Goal: Transaction & Acquisition: Book appointment/travel/reservation

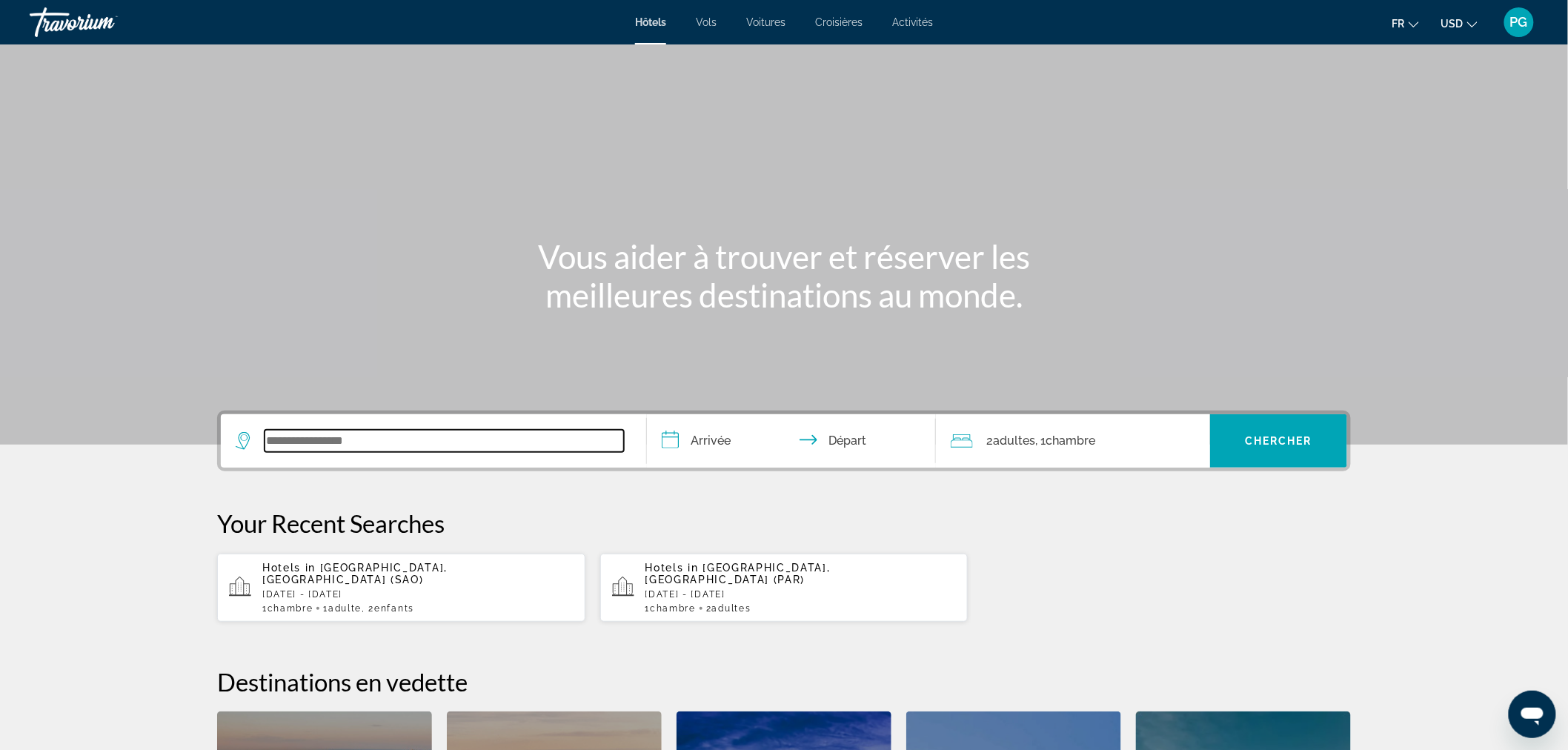
click at [299, 435] on input "Search widget" at bounding box center [444, 440] width 359 height 22
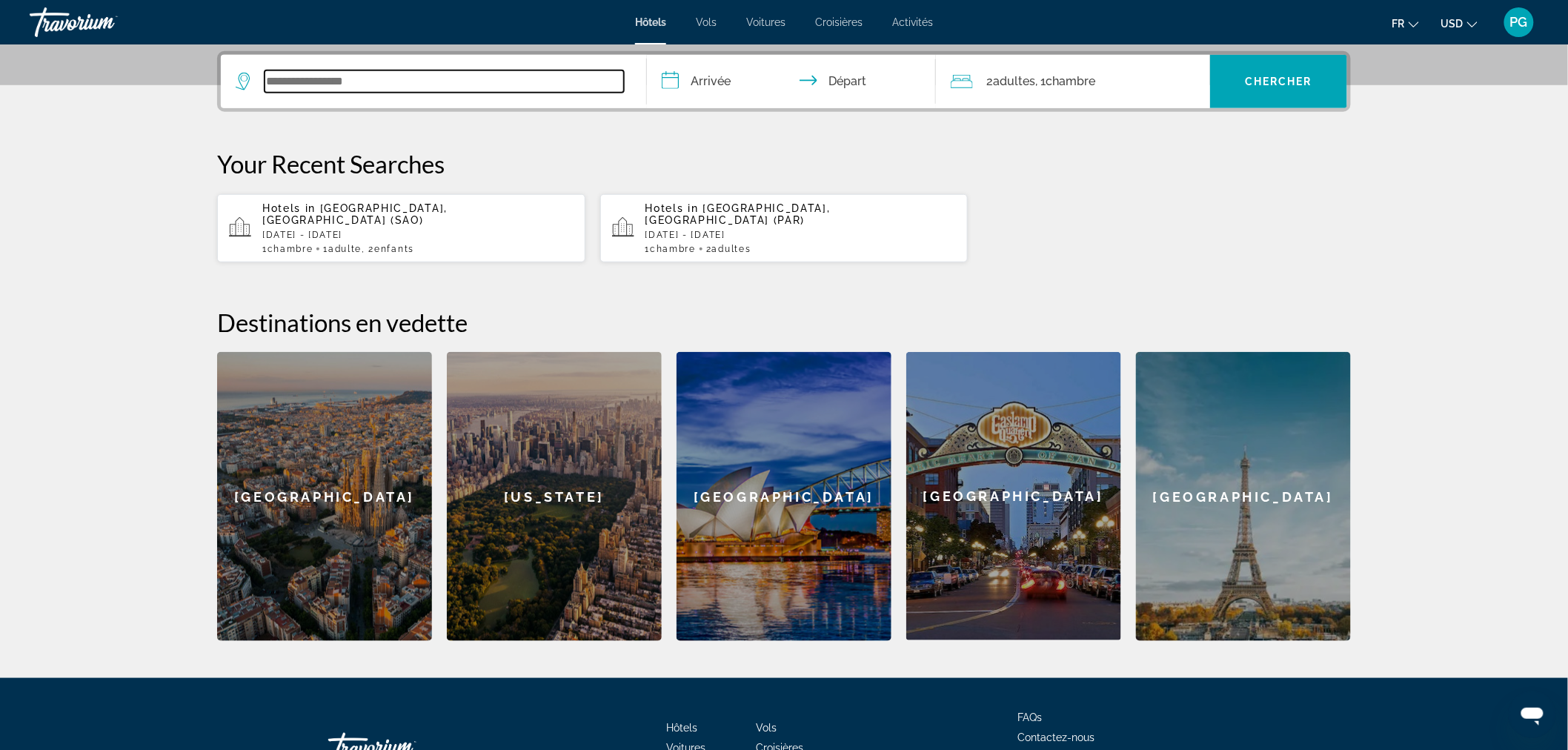
scroll to position [362, 0]
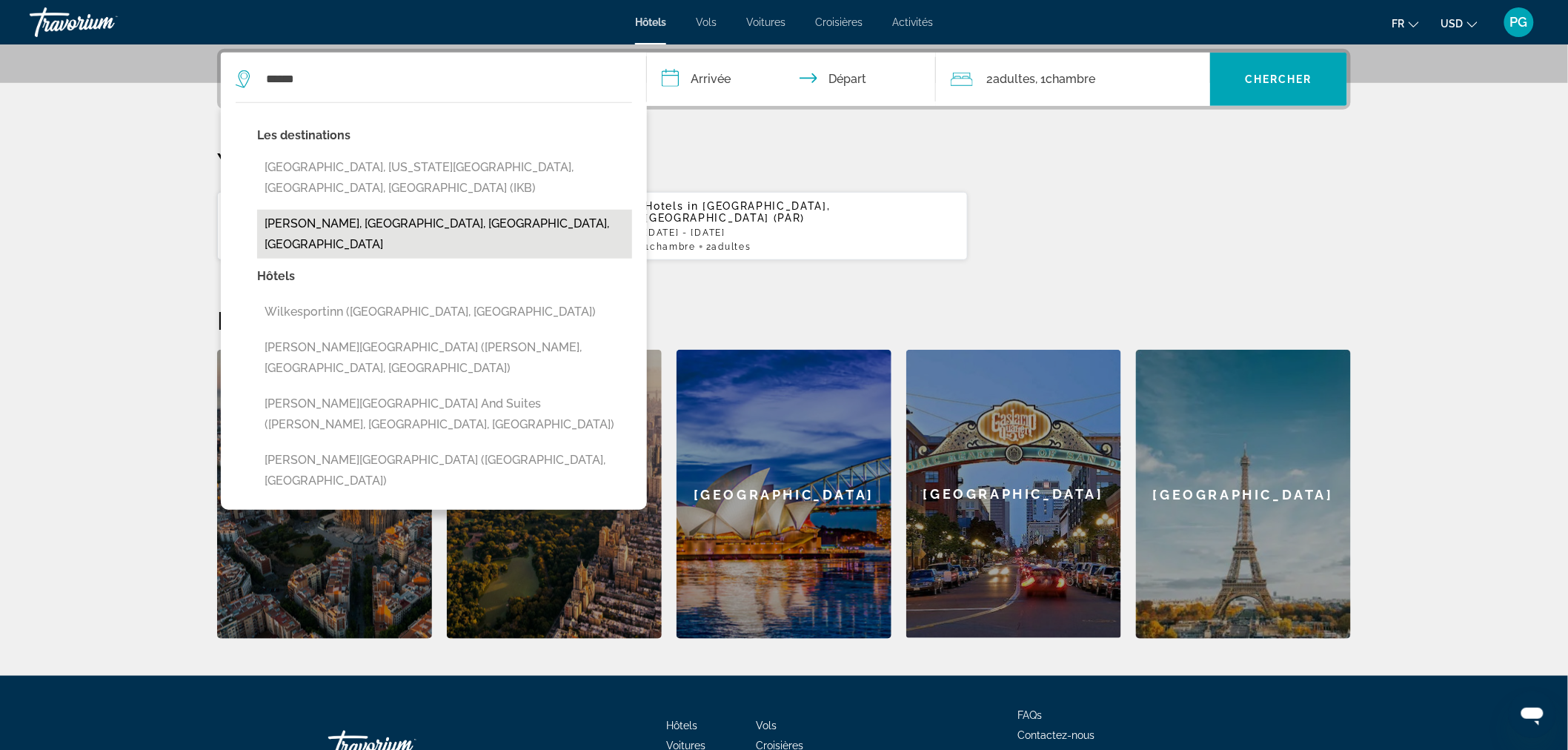
click at [367, 210] on button "[PERSON_NAME], [GEOGRAPHIC_DATA], [GEOGRAPHIC_DATA], [GEOGRAPHIC_DATA]" at bounding box center [444, 234] width 375 height 49
type input "**********"
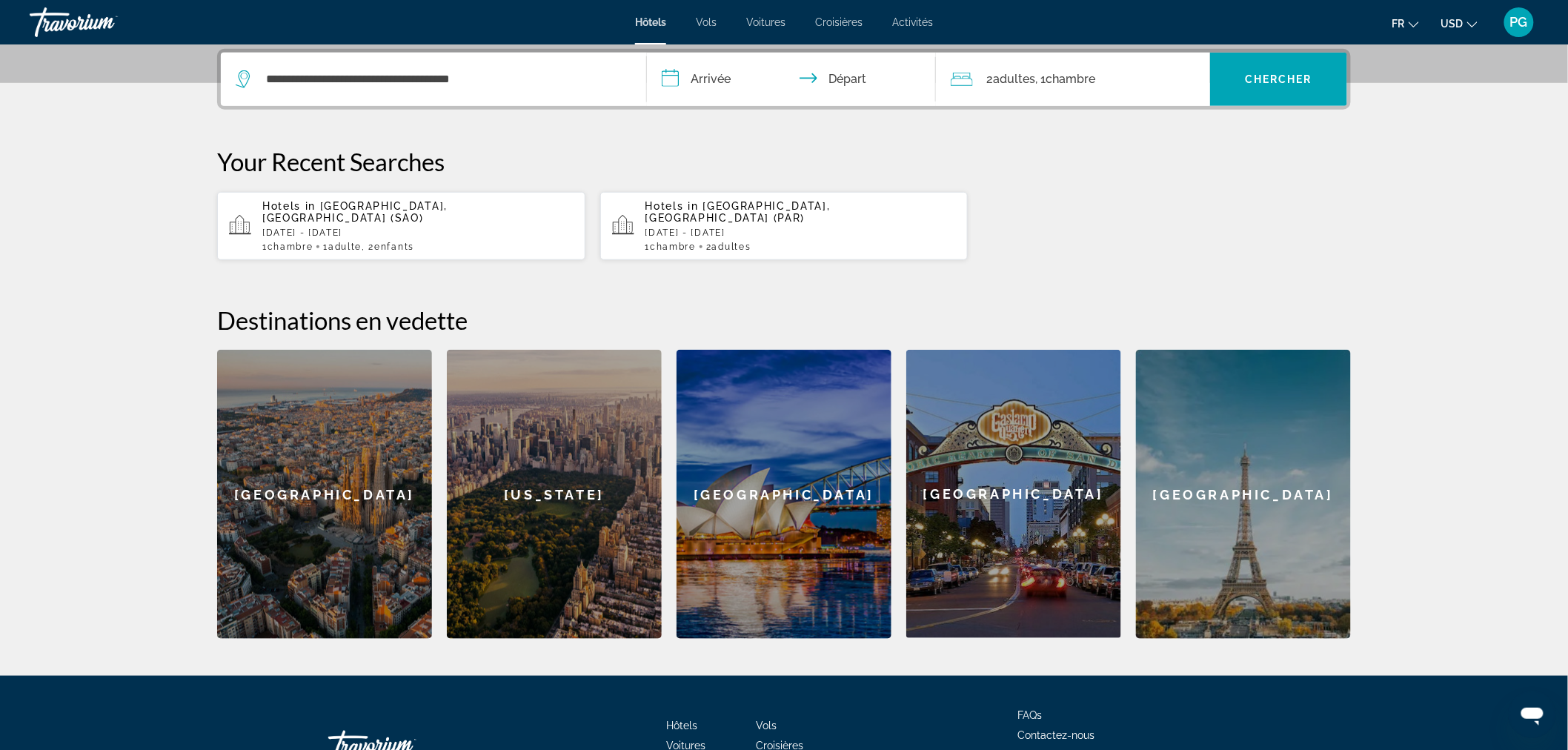
click at [712, 75] on input "**********" at bounding box center [794, 82] width 295 height 58
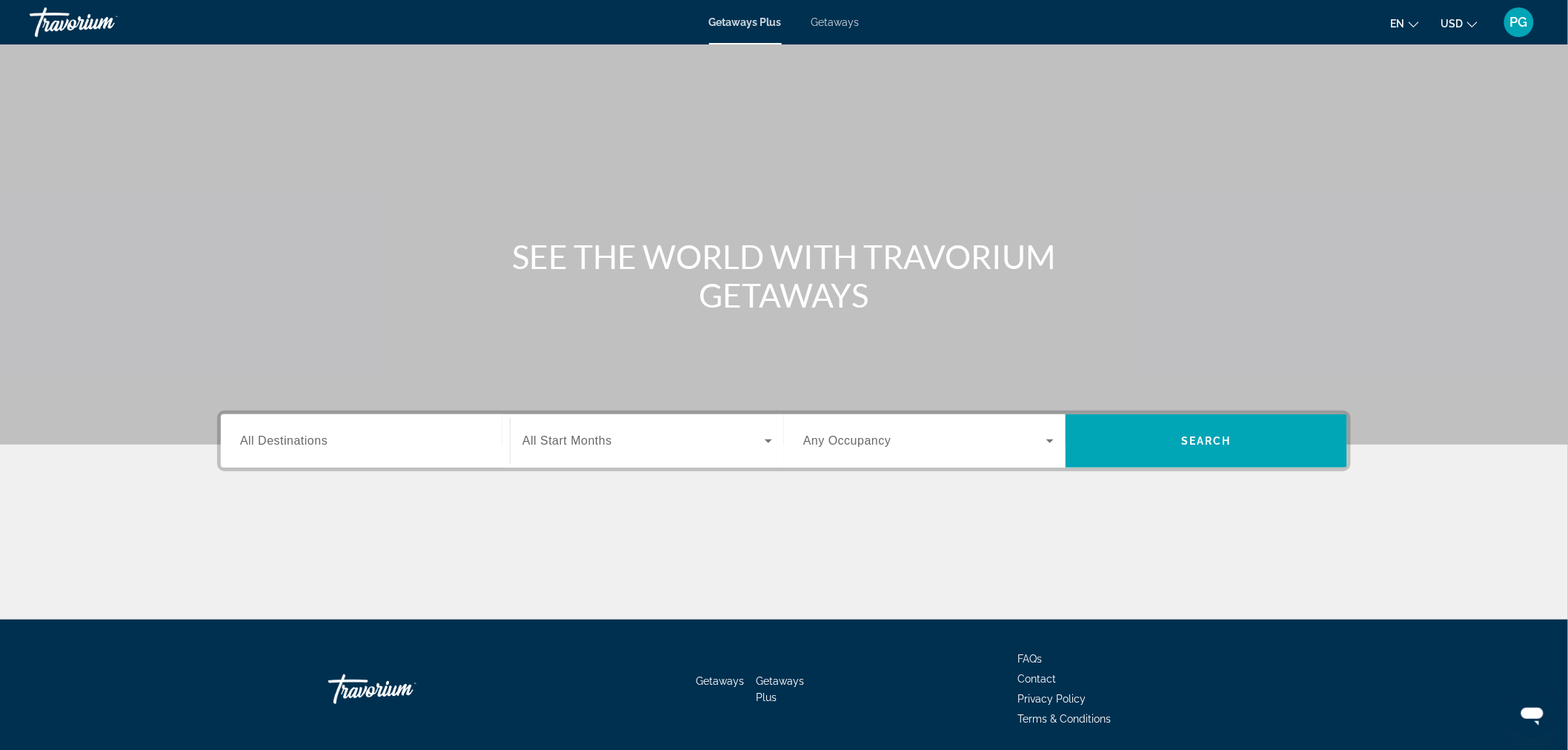
click at [831, 21] on span "Getaways" at bounding box center [835, 22] width 48 height 12
click at [613, 440] on span "Search widget" at bounding box center [644, 440] width 243 height 18
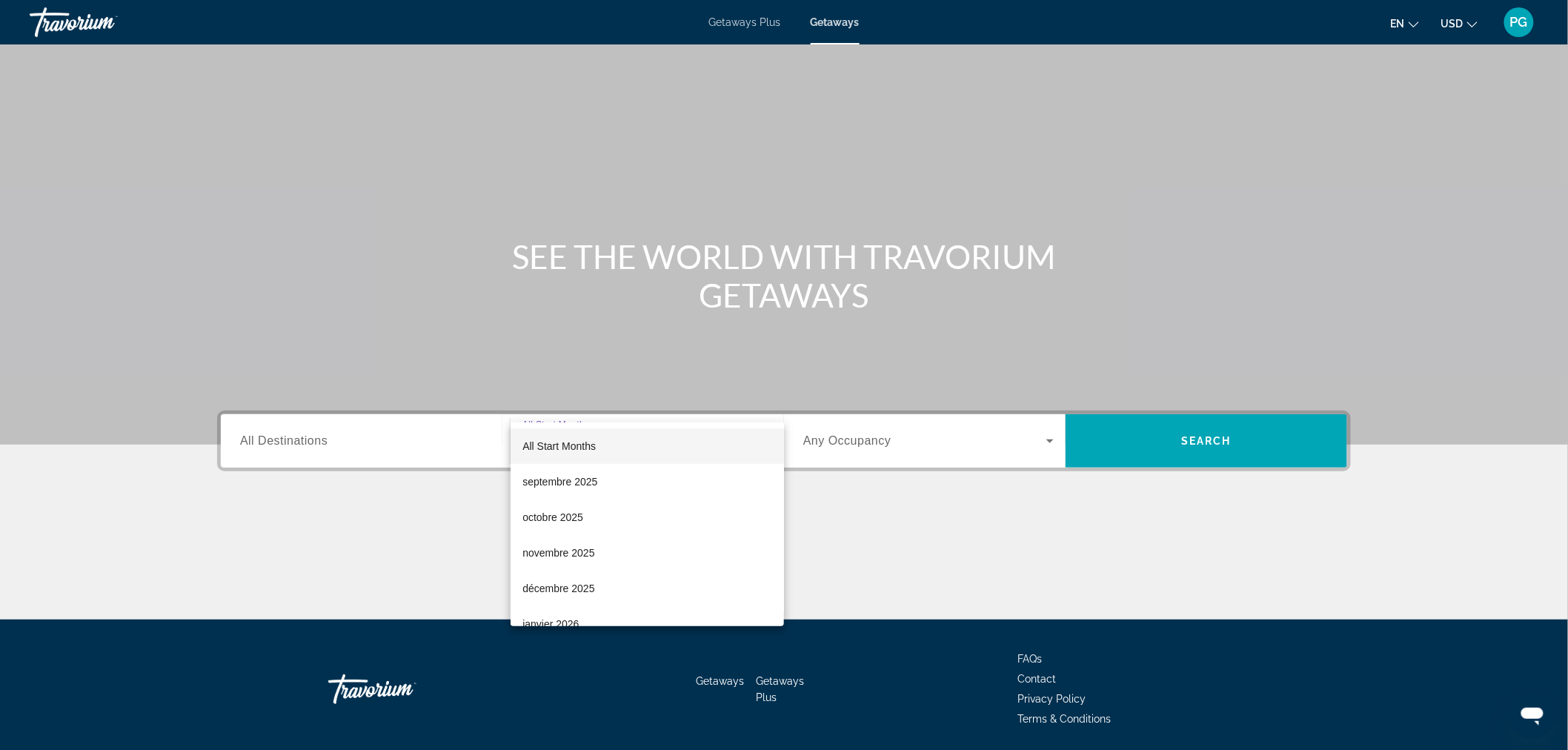
scroll to position [50, 0]
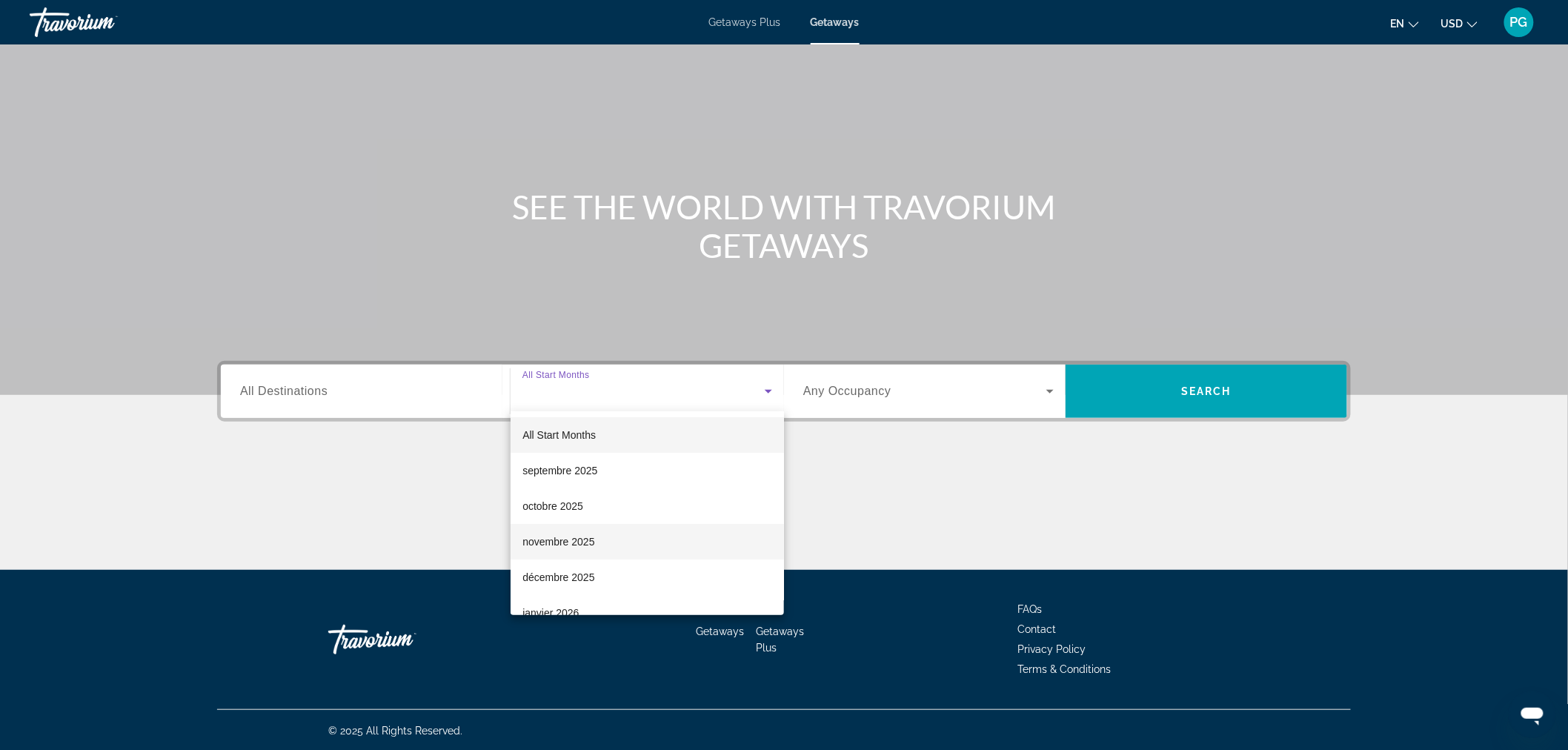
click at [588, 536] on span "novembre 2025" at bounding box center [559, 541] width 72 height 18
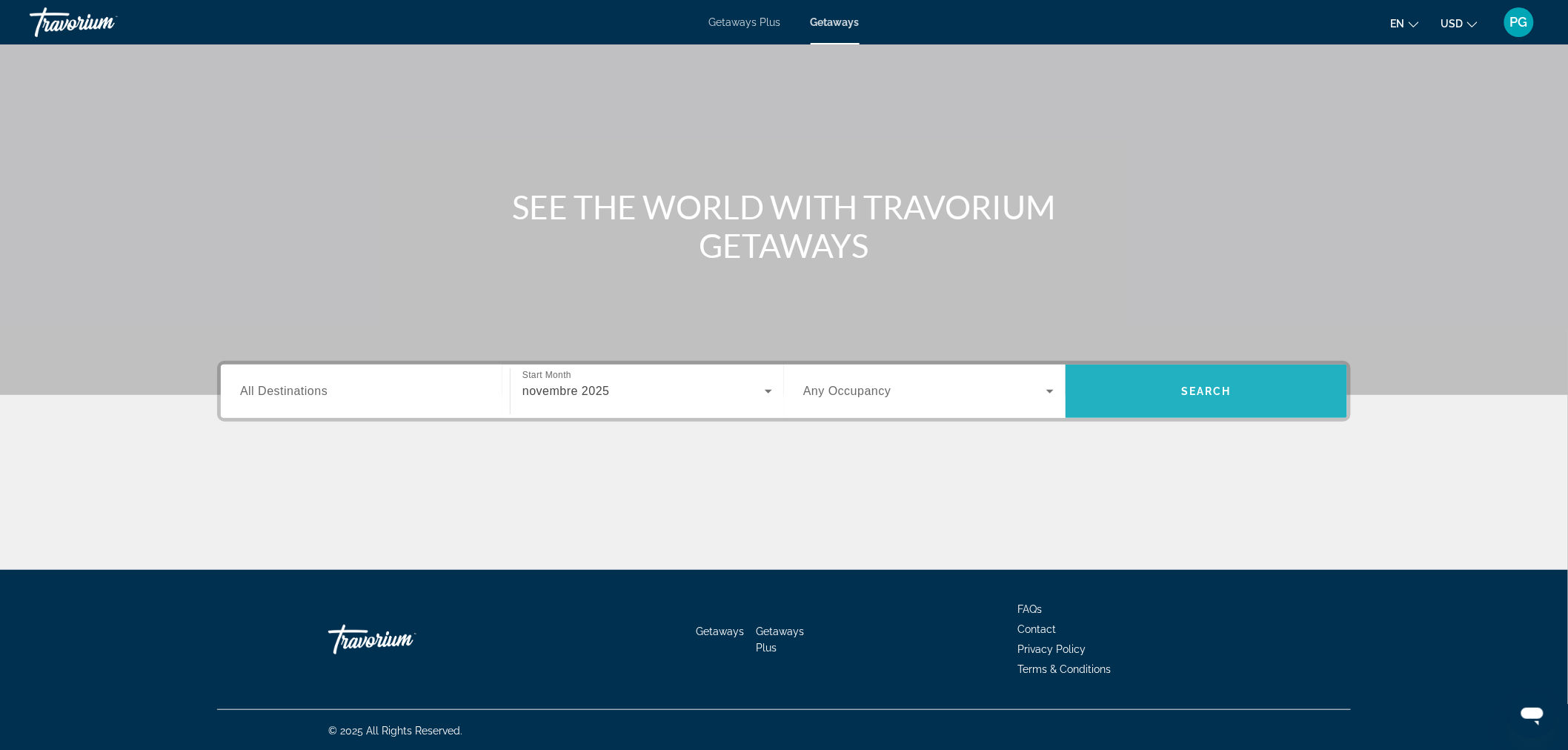
click at [1190, 385] on span "Search" at bounding box center [1206, 391] width 50 height 12
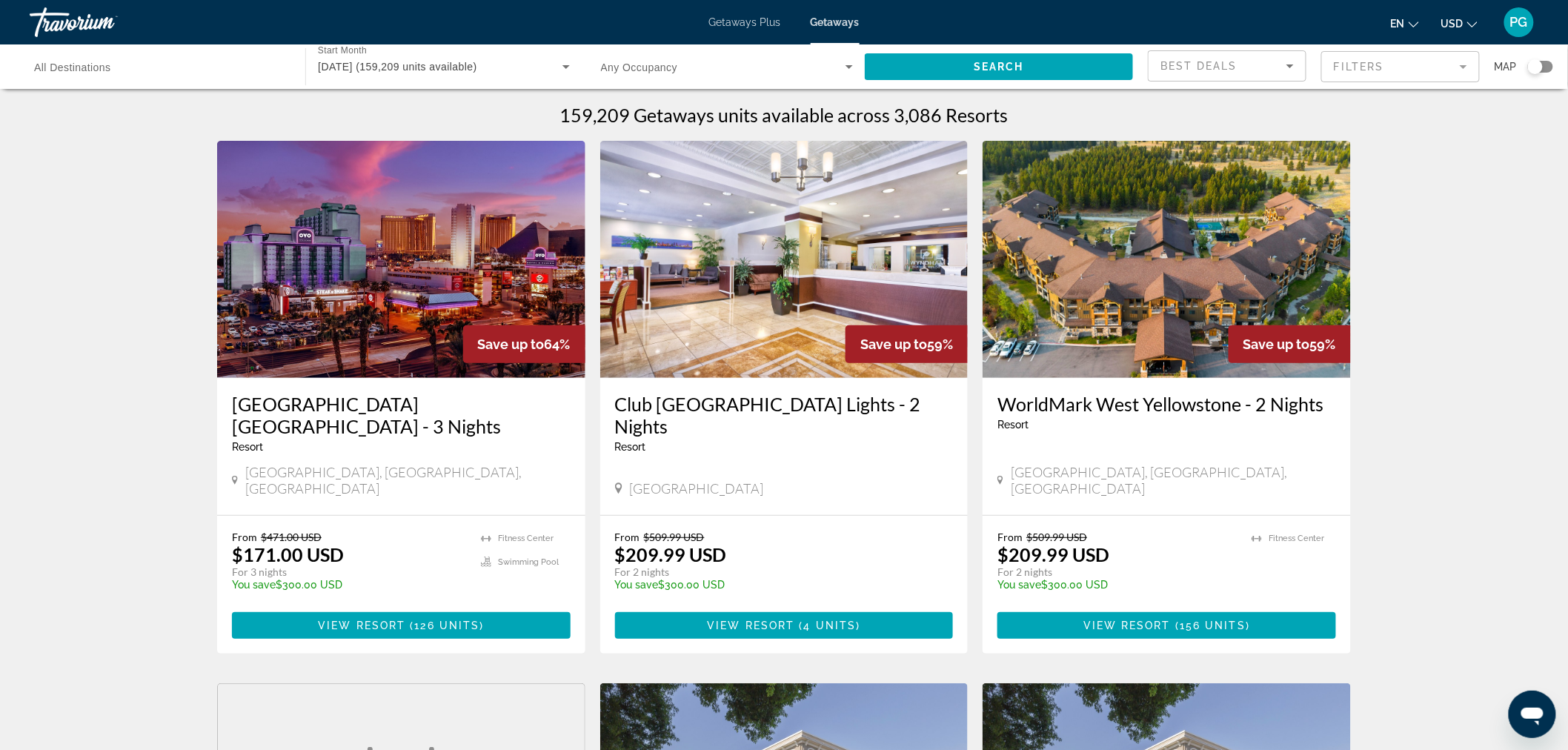
click at [1463, 20] on span "USD" at bounding box center [1452, 24] width 22 height 12
click at [1440, 92] on button "CAD (Can$)" at bounding box center [1430, 98] width 73 height 19
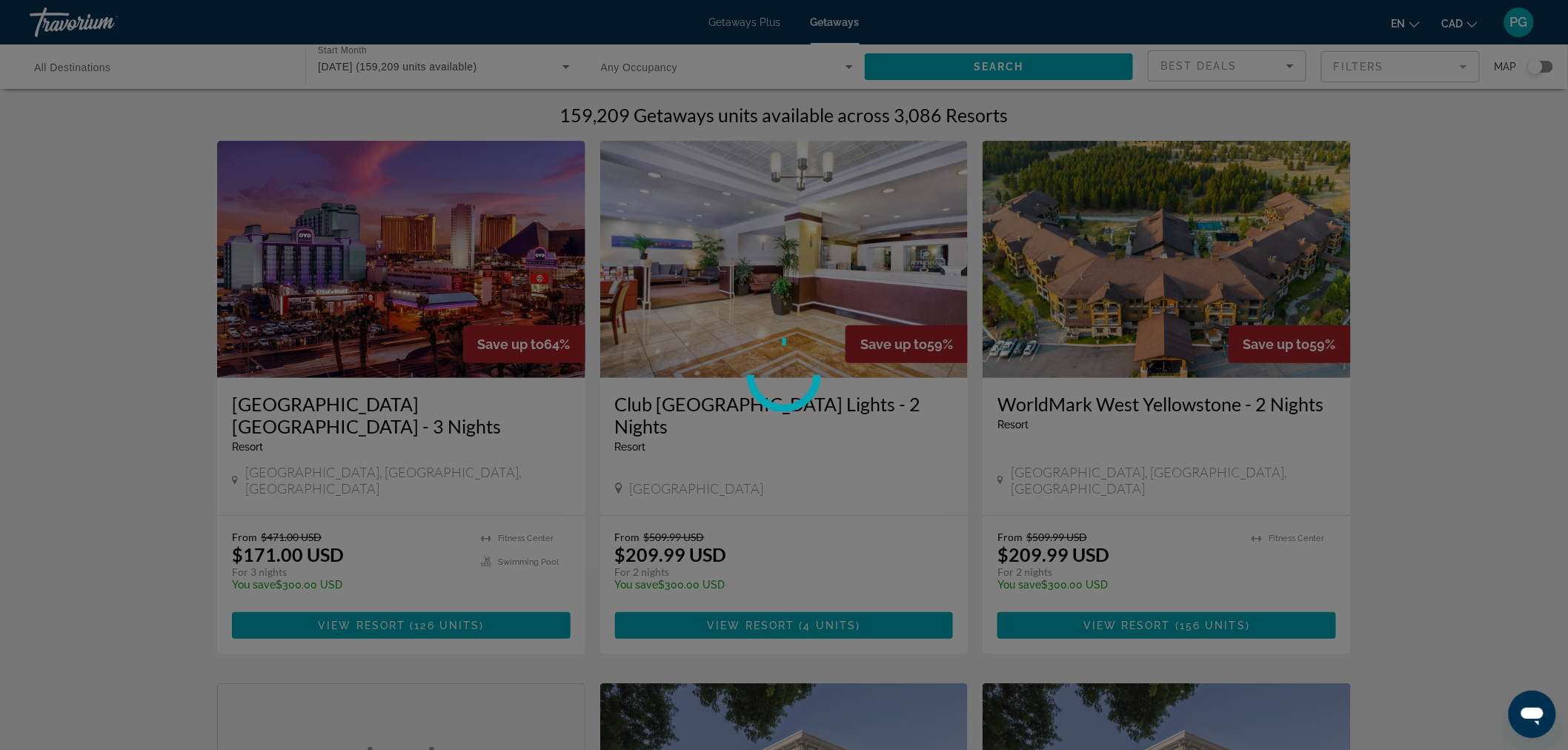
click at [1417, 25] on div at bounding box center [784, 375] width 1568 height 750
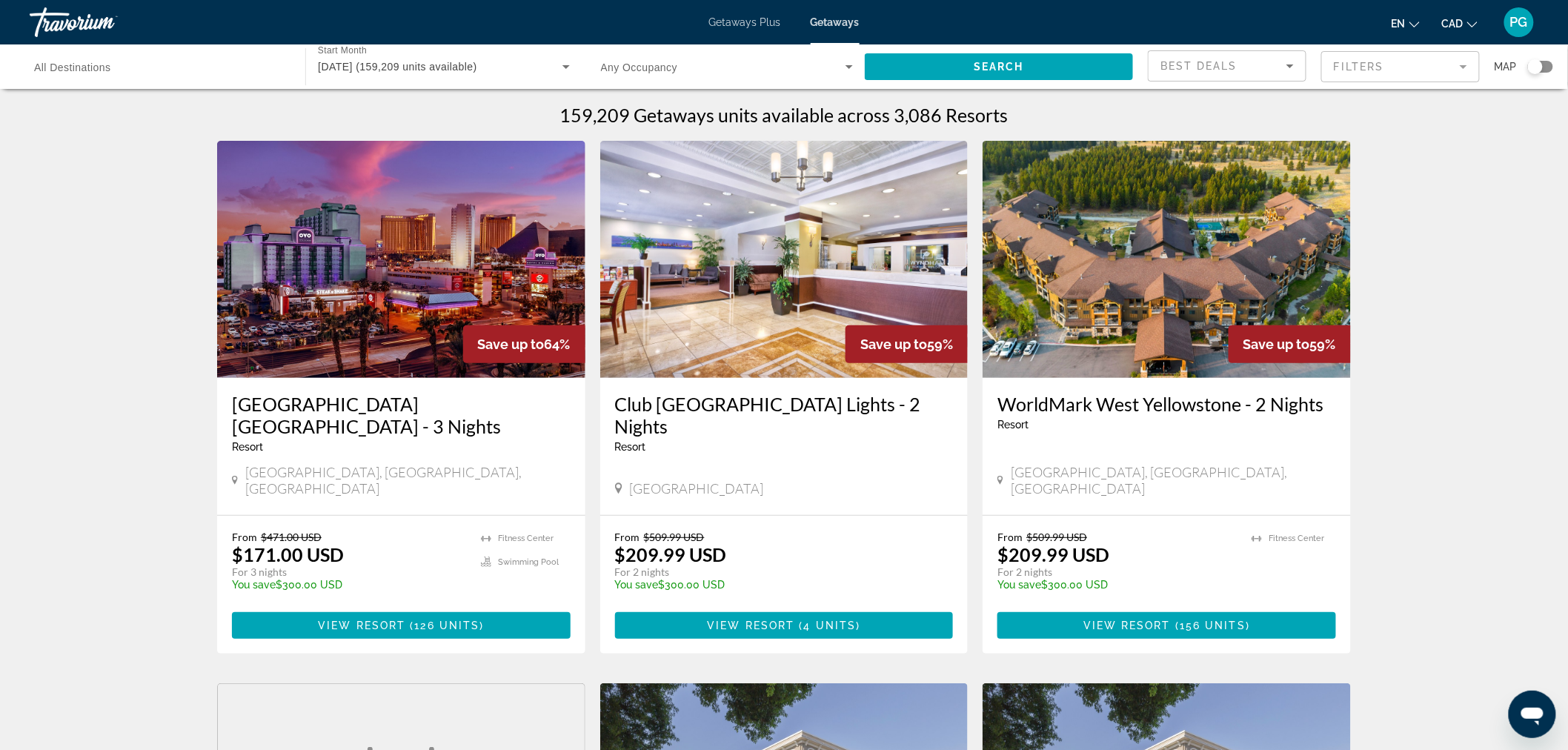
click at [1417, 25] on icon "Change language" at bounding box center [1415, 24] width 11 height 11
click at [1392, 95] on button "Français" at bounding box center [1376, 98] width 66 height 19
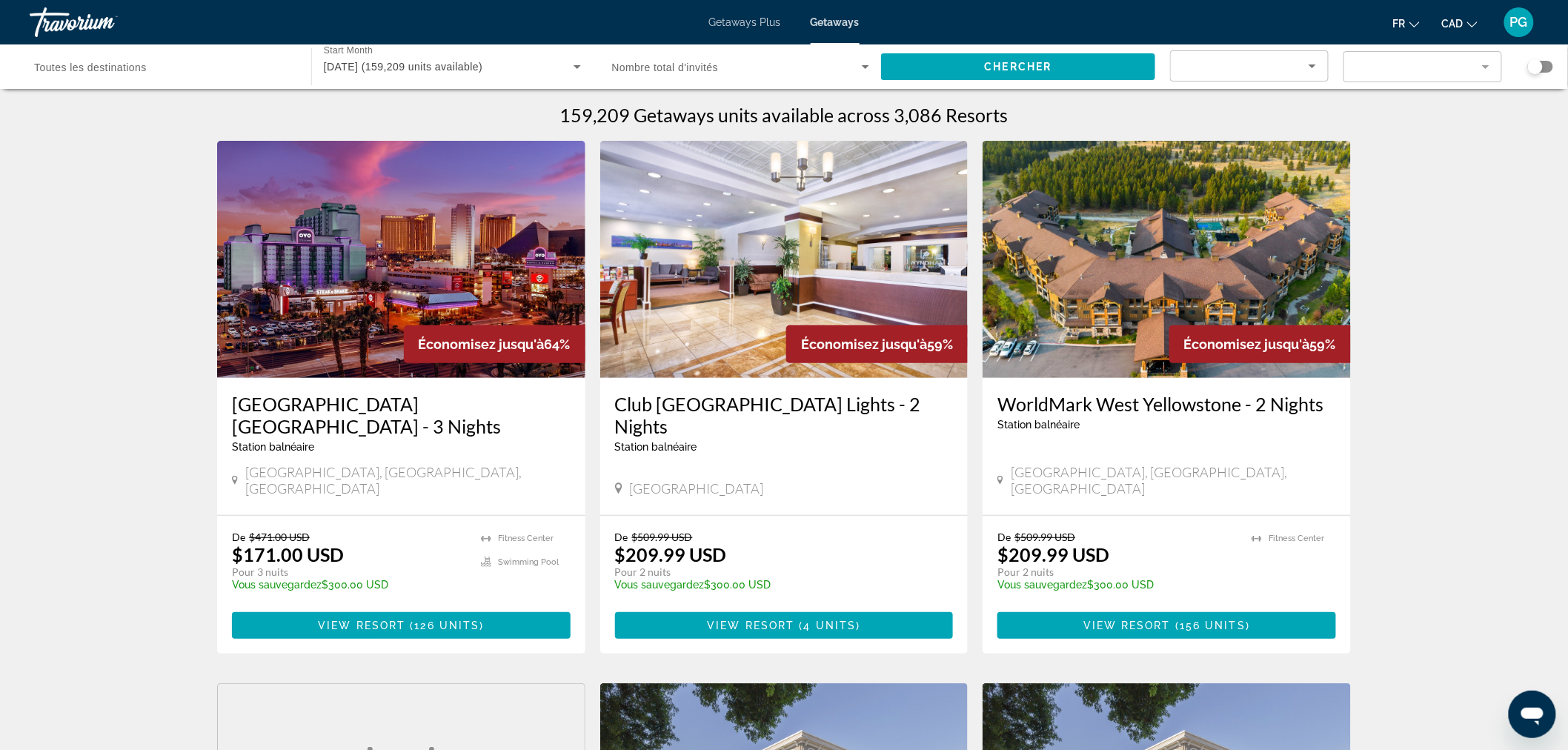
click at [1297, 64] on div "Sort by" at bounding box center [1245, 66] width 126 height 18
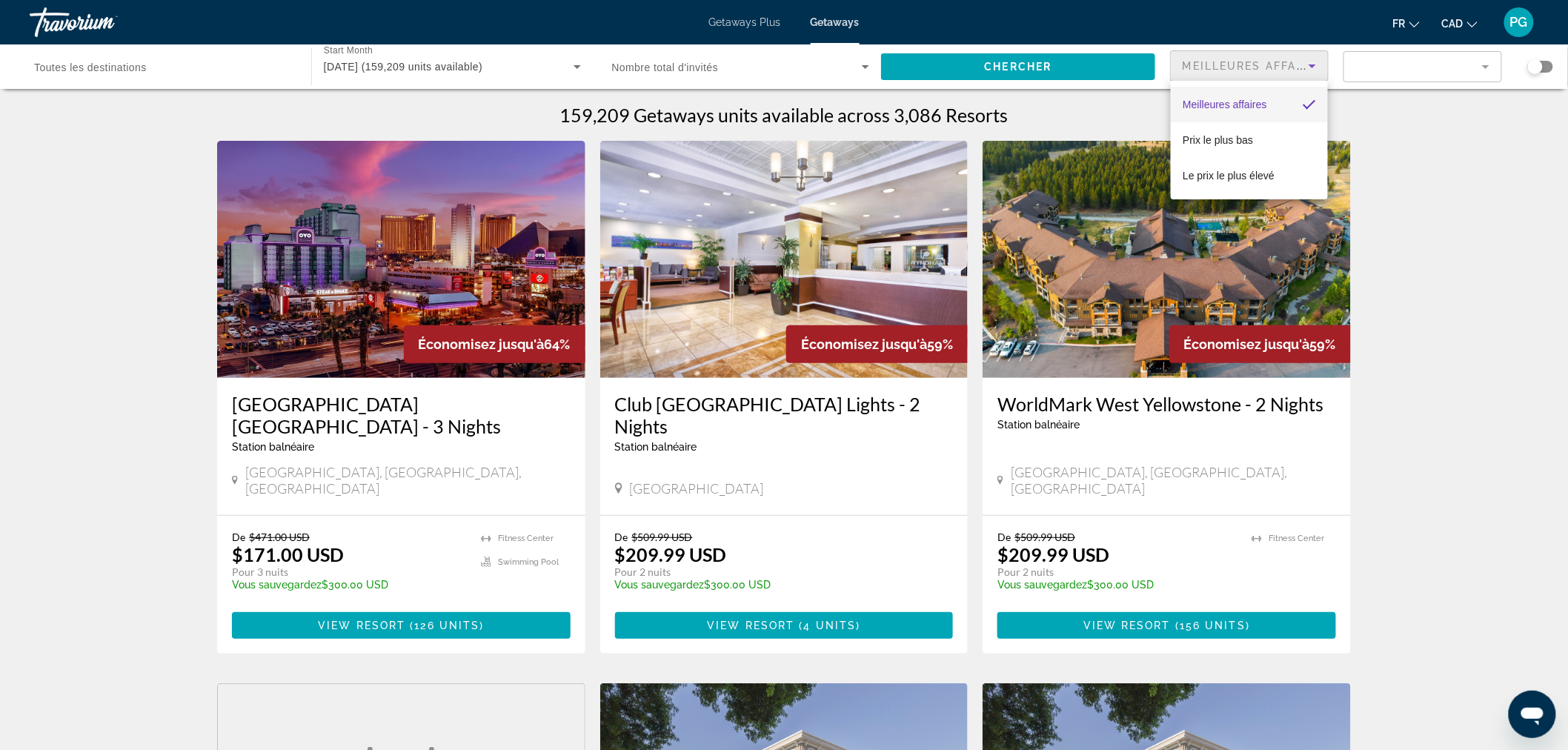
click at [1402, 69] on div at bounding box center [784, 375] width 1568 height 750
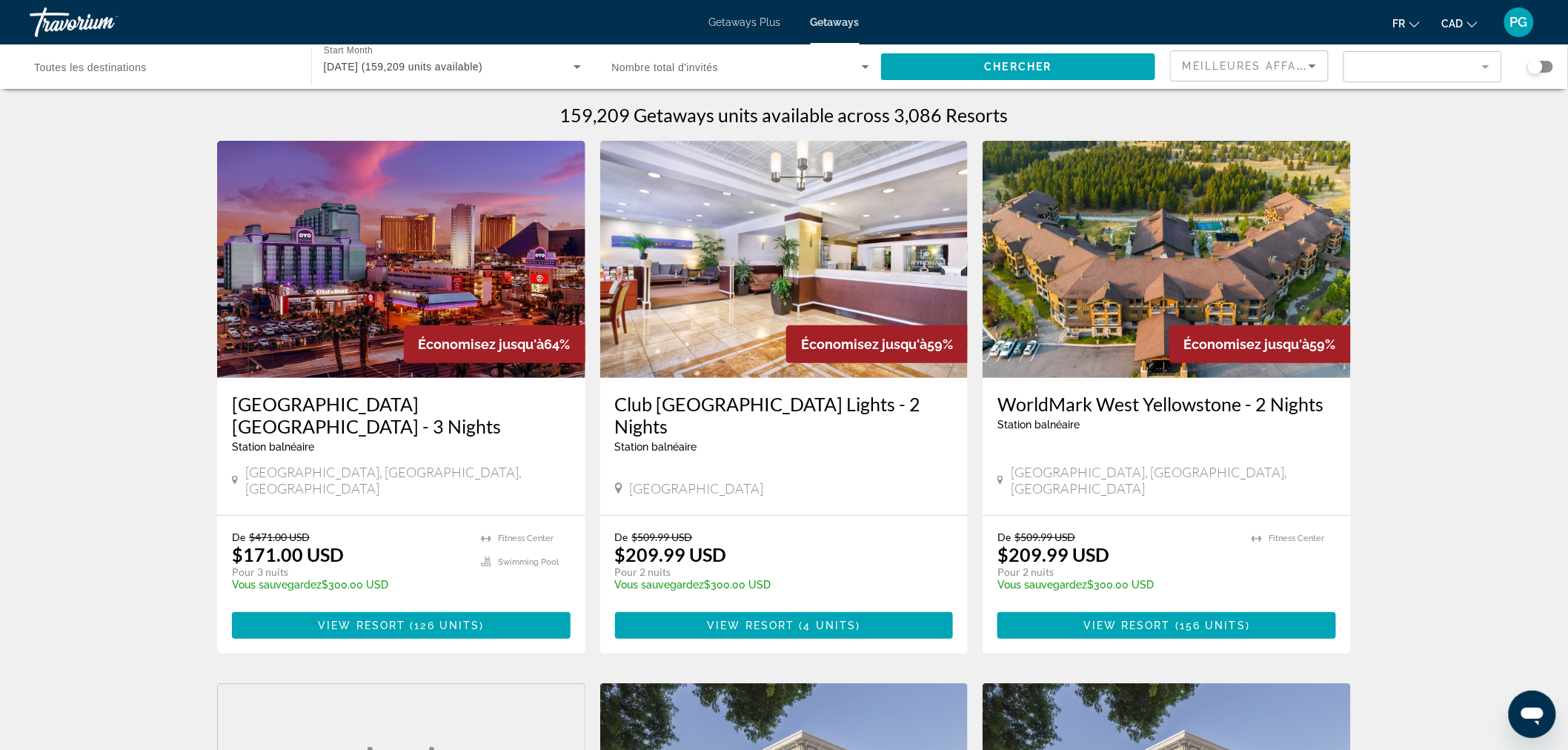
click at [1486, 62] on mat-form-field "Filter" at bounding box center [1423, 66] width 159 height 31
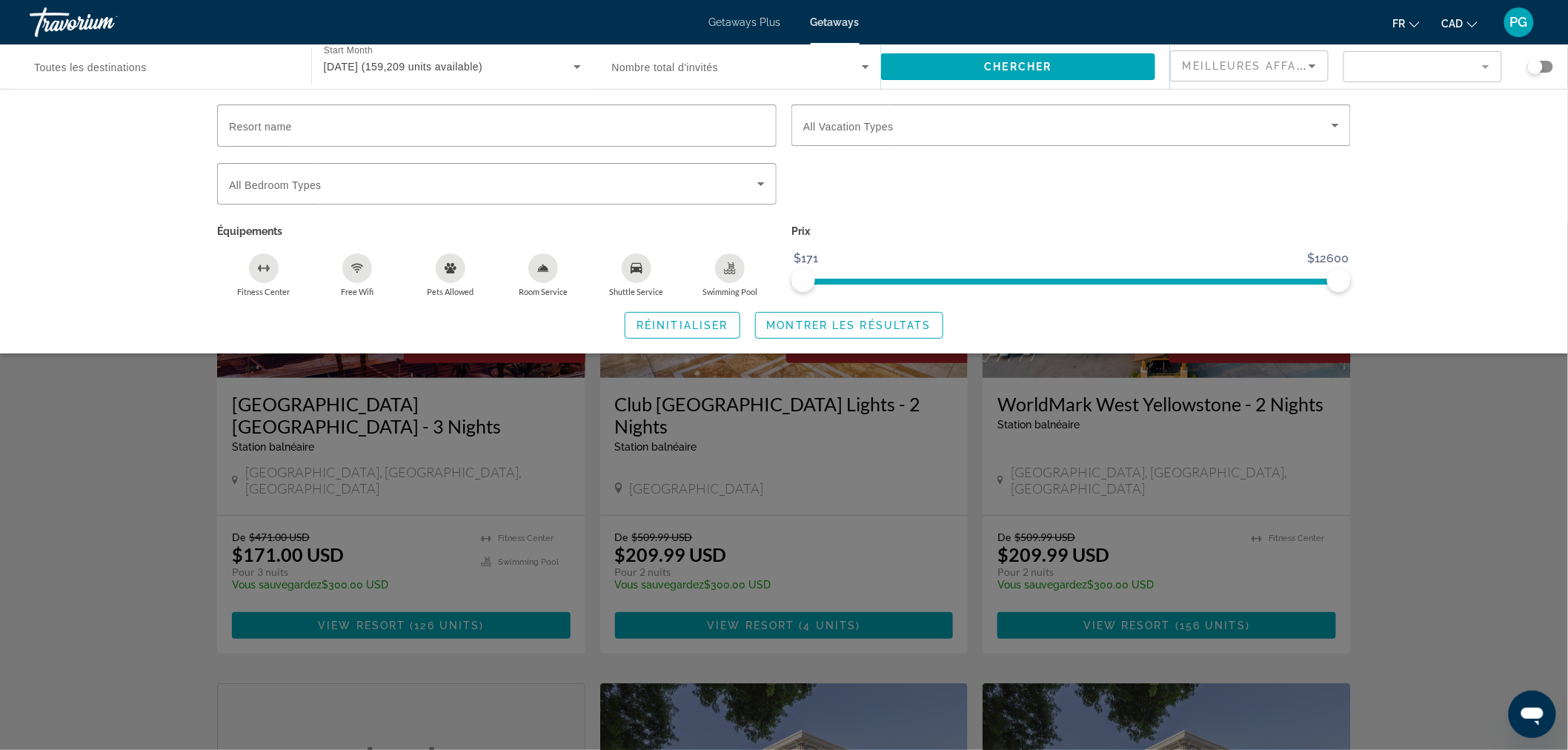
click at [1499, 146] on div "Resort name Vacation Types All Vacation Types Bedroom Types All Bedroom Types É…" at bounding box center [784, 221] width 1568 height 265
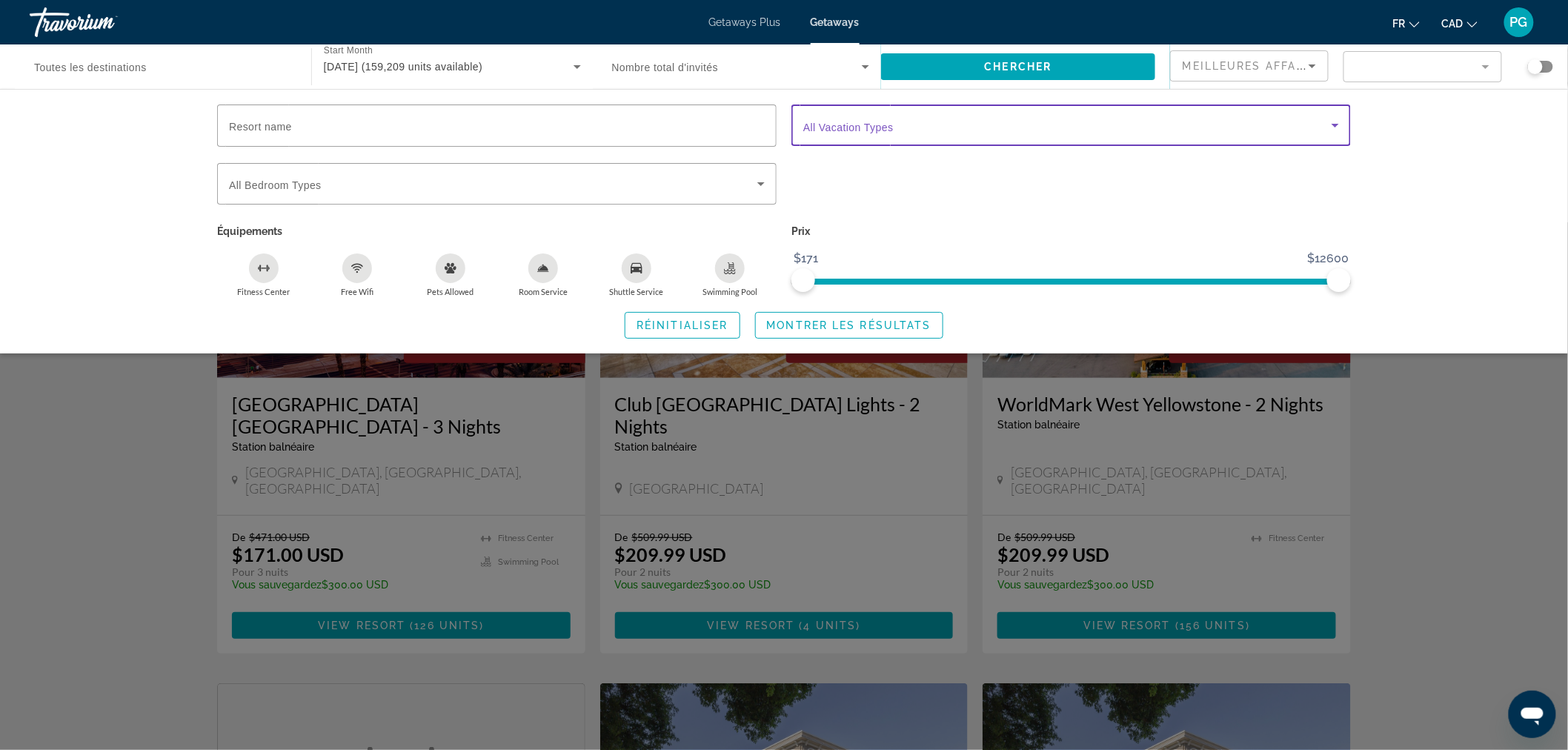
click at [909, 128] on span "Search widget" at bounding box center [1067, 124] width 528 height 18
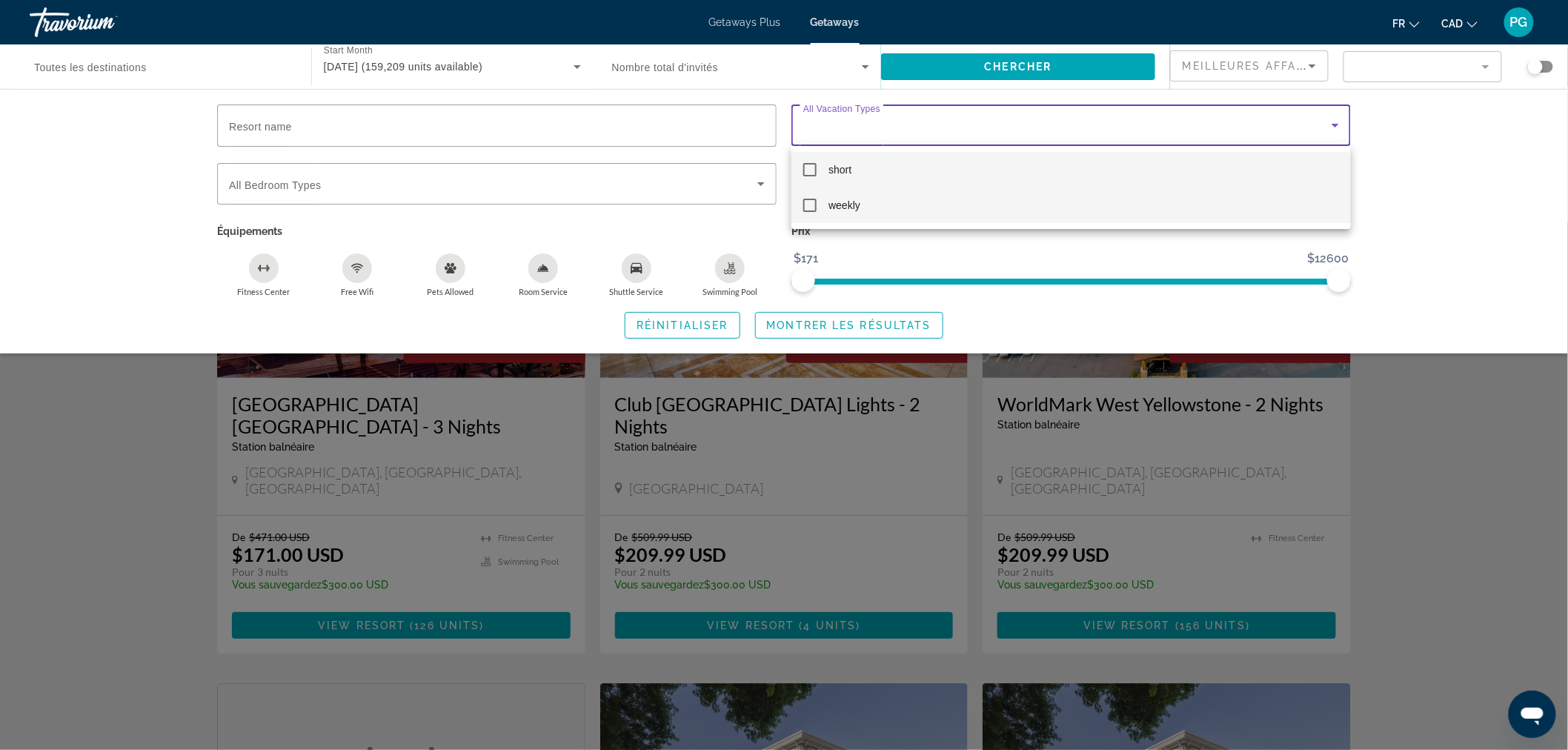
click at [808, 204] on mat-pseudo-checkbox at bounding box center [810, 204] width 13 height 13
click at [290, 129] on div at bounding box center [784, 375] width 1568 height 750
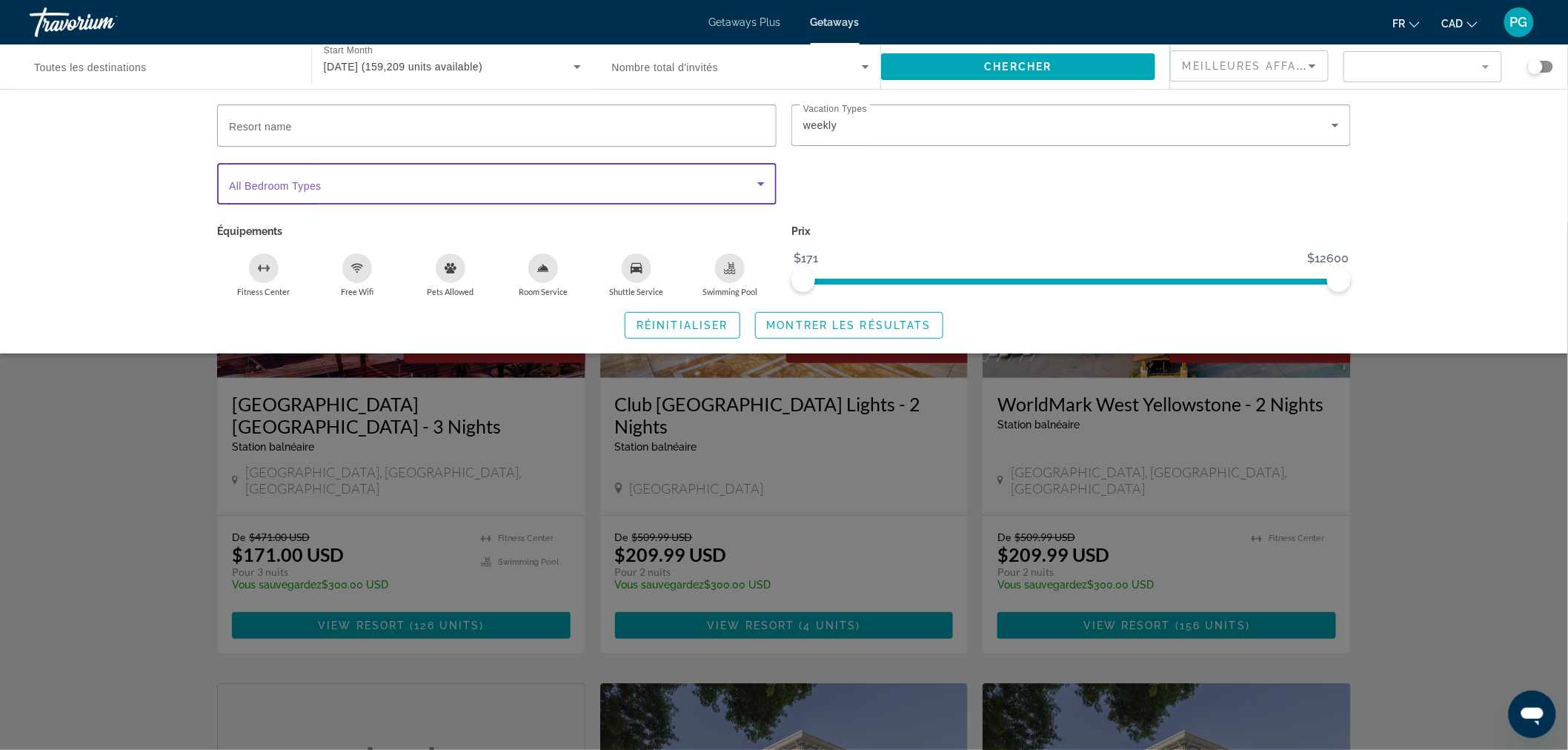
click at [765, 179] on icon "Search widget" at bounding box center [761, 183] width 18 height 18
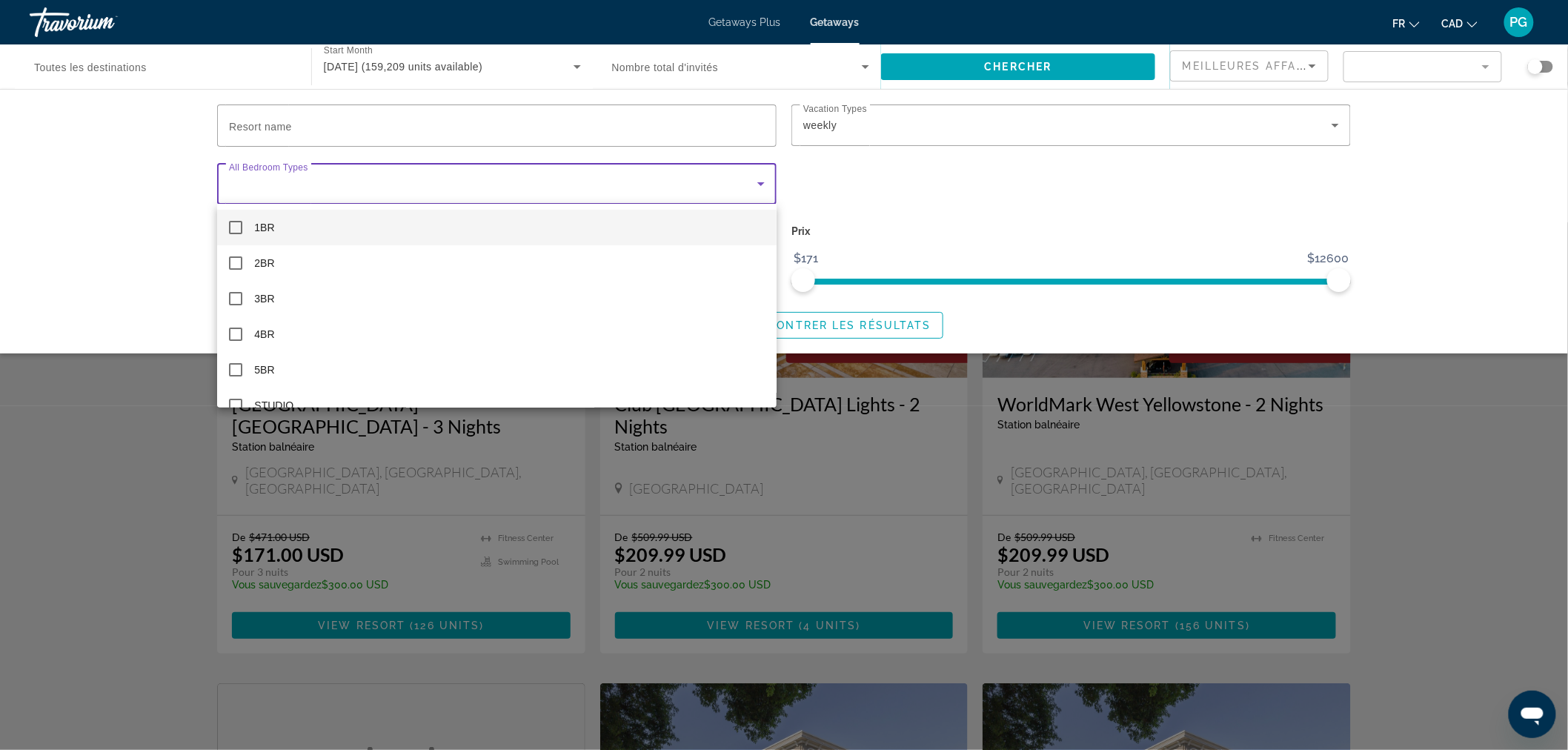
click at [765, 179] on div at bounding box center [784, 375] width 1568 height 750
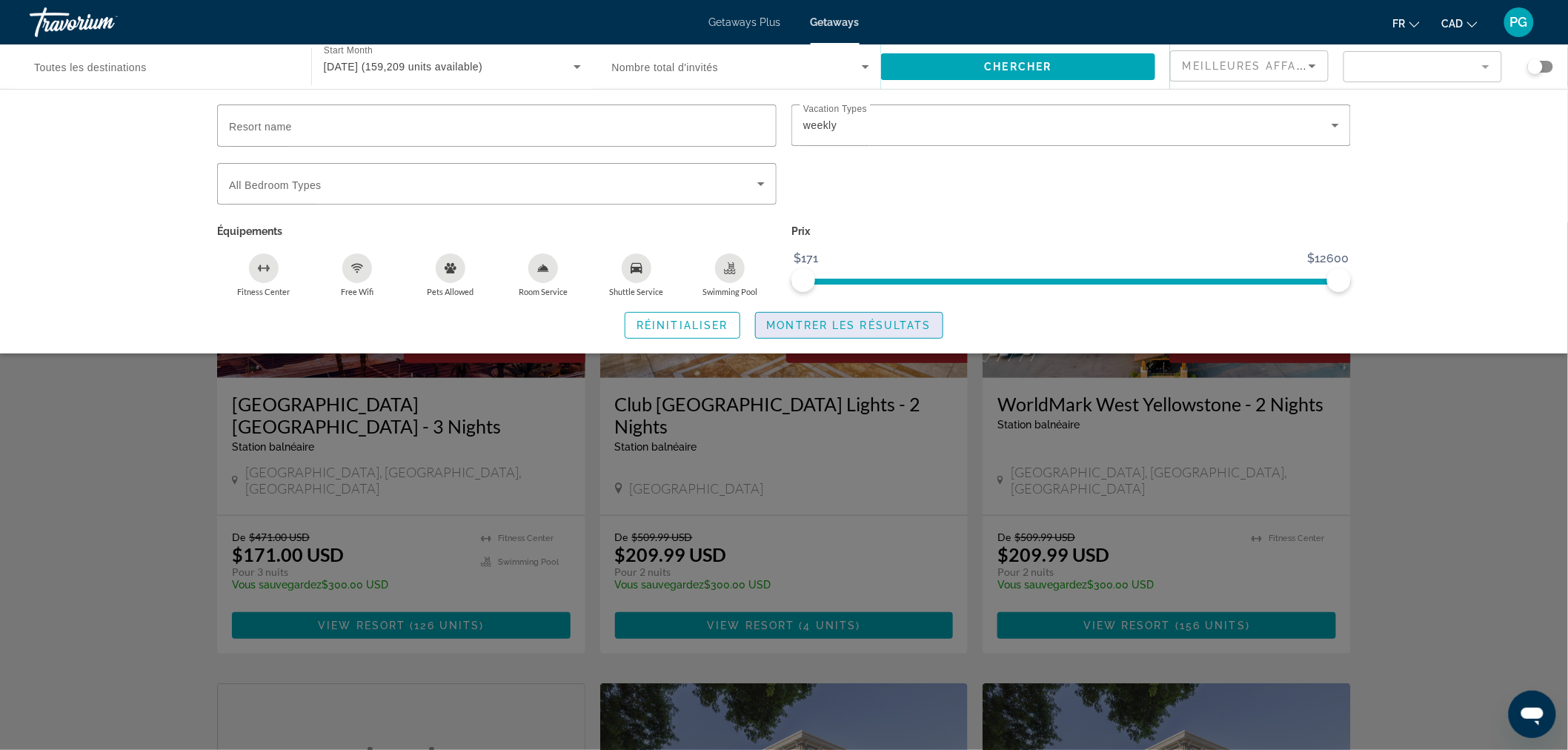
click at [862, 320] on span "Montrer les résultats" at bounding box center [849, 326] width 165 height 12
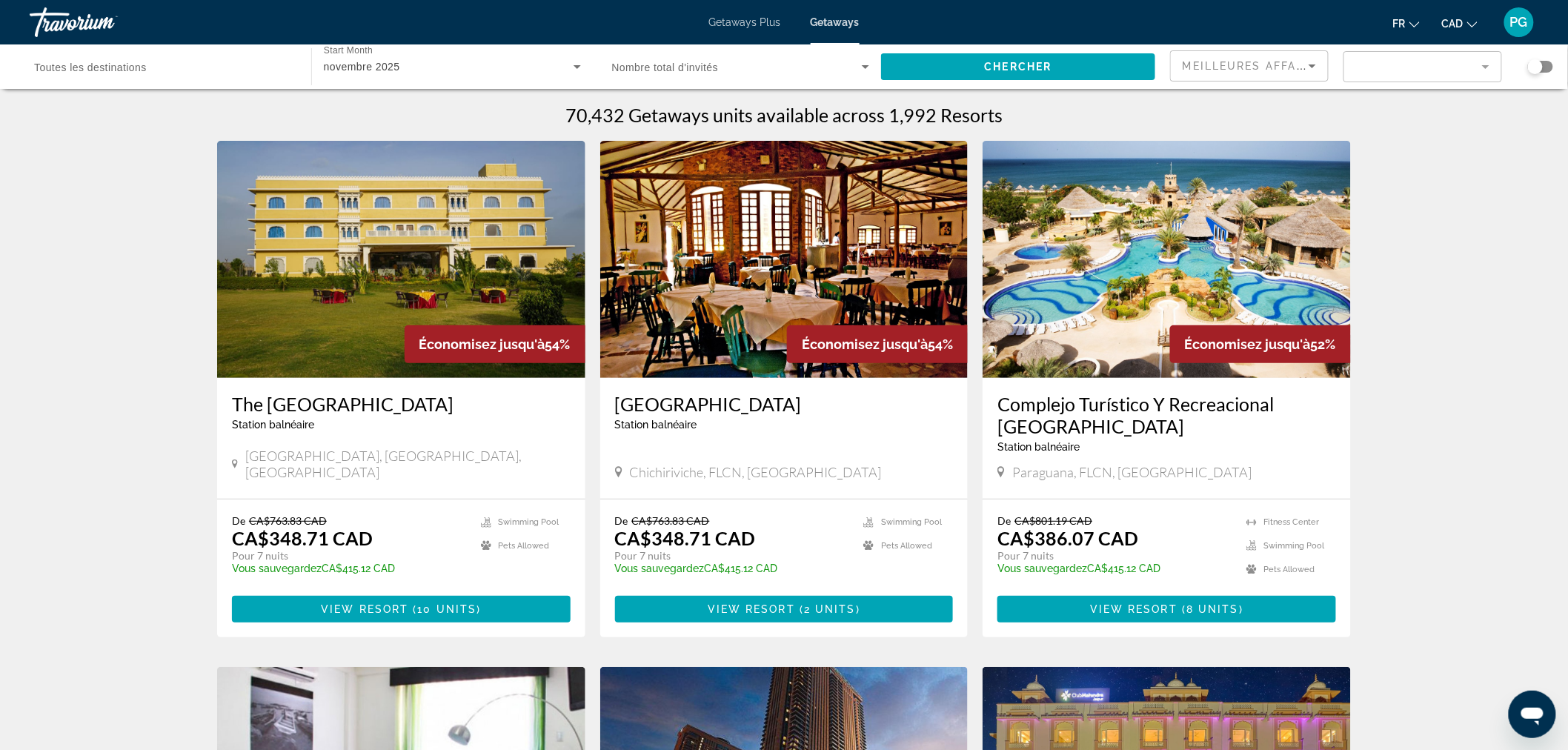
click at [1522, 25] on span "PG" at bounding box center [1518, 21] width 18 height 14
click at [1461, 165] on button "Déconnexion" at bounding box center [1429, 166] width 77 height 19
